Goal: Transaction & Acquisition: Obtain resource

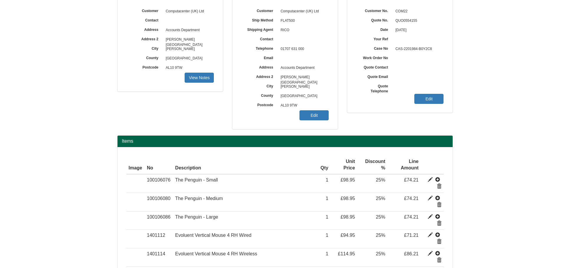
scroll to position [336, 0]
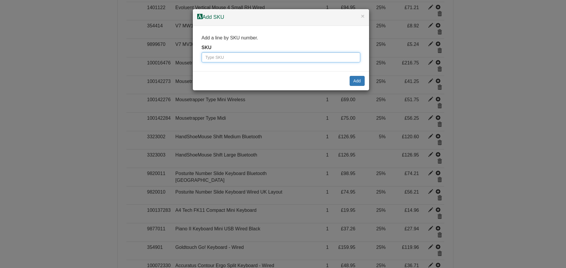
click at [209, 58] on input "text" at bounding box center [281, 57] width 159 height 10
paste input "5217850"
type input "5217850"
click at [356, 83] on button "Add" at bounding box center [356, 81] width 15 height 10
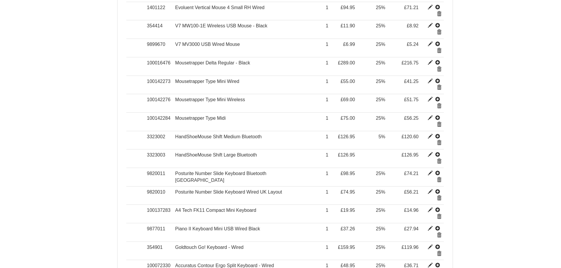
click at [494, 108] on form "Quote Quote Telephone number is missing. This means the quote cannot be chased …" at bounding box center [280, 69] width 561 height 811
type input "EPOS ADAPT 260 Bluetooth Stereo Headset &amp; Dongle"
type input "66.10"
type input "155.00"
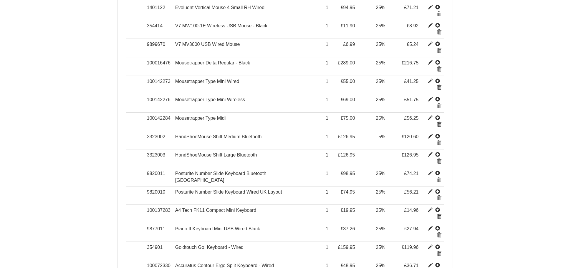
type input "155.00"
type input "1"
type input "25.00"
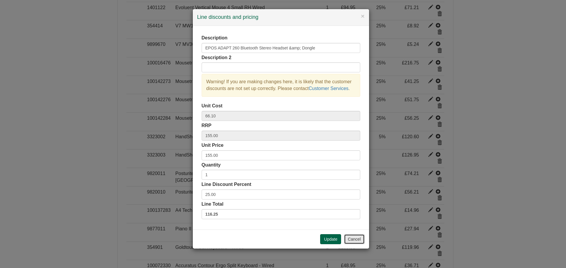
click at [354, 239] on button "Cancel" at bounding box center [354, 240] width 21 height 10
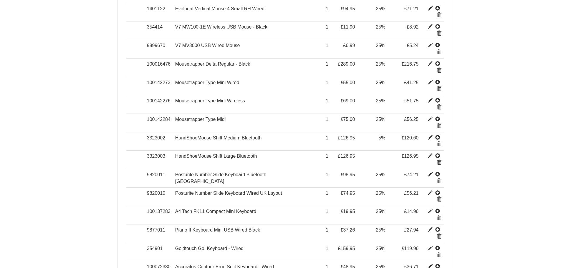
scroll to position [347, 0]
